Goal: Obtain resource: Download file/media

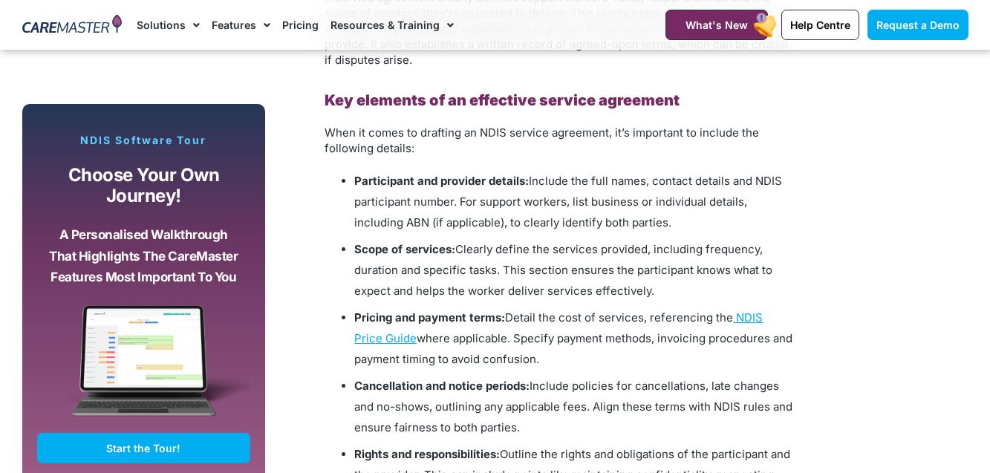
scroll to position [1484, 0]
click at [598, 198] on span "Include the full names, contact details and NDIS participant number. For suppor…" at bounding box center [568, 201] width 428 height 56
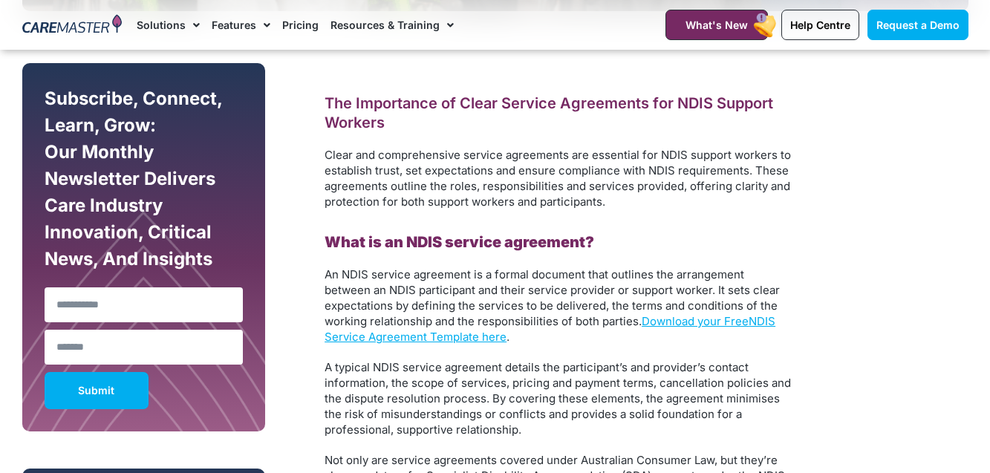
scroll to position [825, 0]
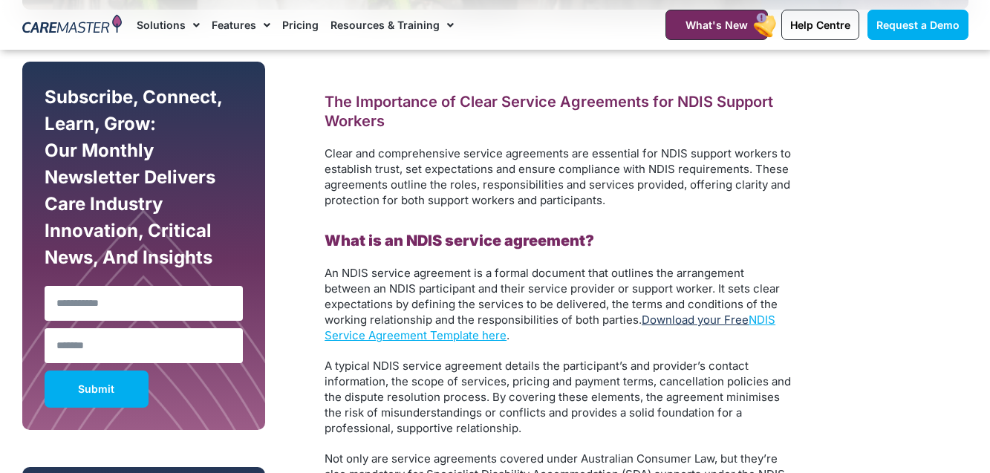
click at [678, 318] on link "Download your Free" at bounding box center [695, 320] width 107 height 14
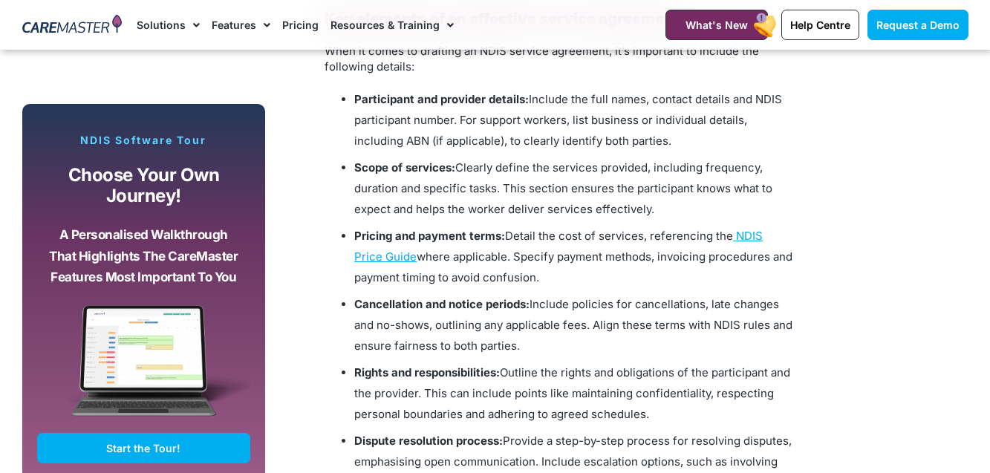
scroll to position [1565, 0]
